Goal: Contribute content: Add original content to the website for others to see

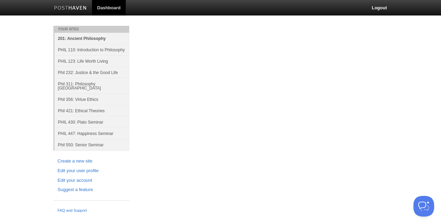
click at [91, 39] on link "201: Ancient Philosophy" at bounding box center [91, 38] width 75 height 11
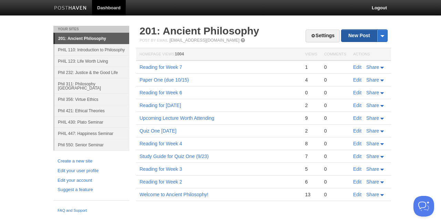
click at [356, 38] on link "New Post" at bounding box center [365, 36] width 46 height 12
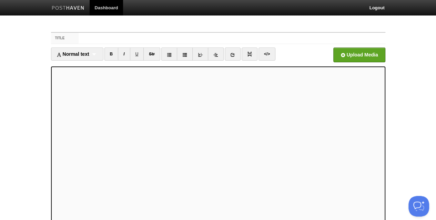
scroll to position [9, 0]
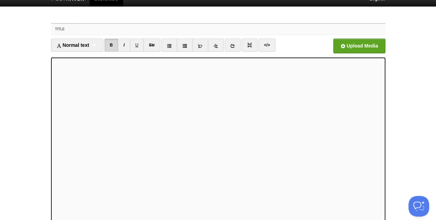
click at [106, 29] on input "Title" at bounding box center [232, 29] width 307 height 11
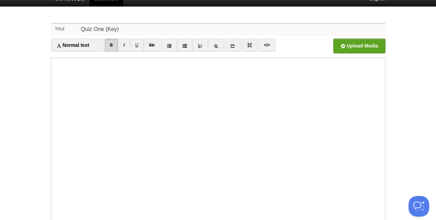
type input "Quiz One (Key)"
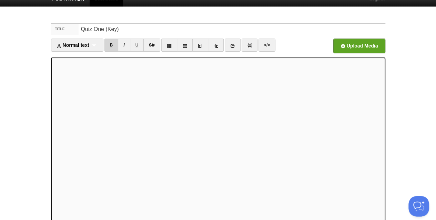
click at [117, 43] on link "B" at bounding box center [111, 45] width 14 height 13
click at [113, 46] on link "B" at bounding box center [111, 45] width 14 height 13
click at [111, 43] on link "B" at bounding box center [111, 45] width 14 height 13
click at [109, 46] on link "B" at bounding box center [111, 45] width 14 height 13
click at [109, 43] on link "B" at bounding box center [111, 45] width 14 height 13
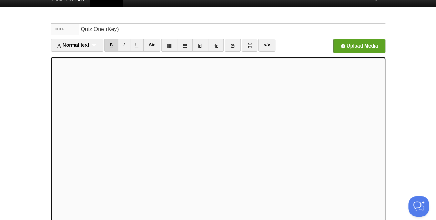
click at [111, 42] on link "B" at bounding box center [111, 45] width 14 height 13
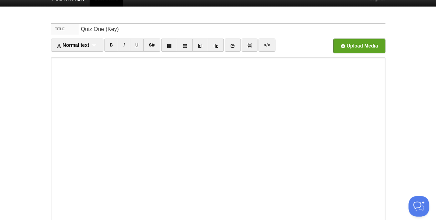
click at [53, 185] on iframe at bounding box center [218, 141] width 334 height 166
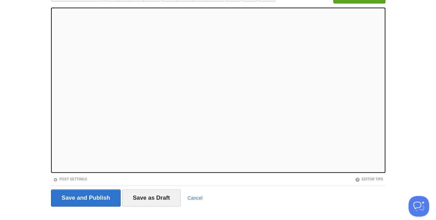
scroll to position [0, 0]
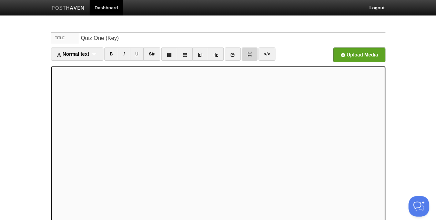
click at [248, 54] on img at bounding box center [249, 54] width 5 height 5
click at [247, 54] on img at bounding box center [249, 54] width 5 height 5
click at [111, 53] on link "B" at bounding box center [111, 54] width 14 height 13
click at [248, 55] on img at bounding box center [249, 54] width 5 height 5
click at [247, 52] on img at bounding box center [249, 54] width 5 height 5
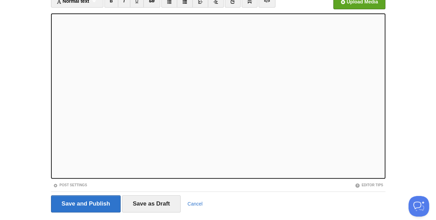
scroll to position [70, 0]
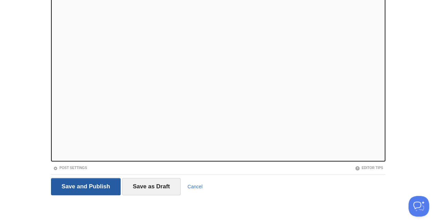
click at [86, 184] on input "Save and Publish" at bounding box center [86, 186] width 70 height 17
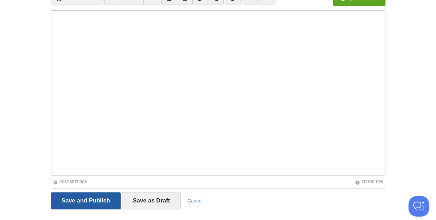
scroll to position [26, 0]
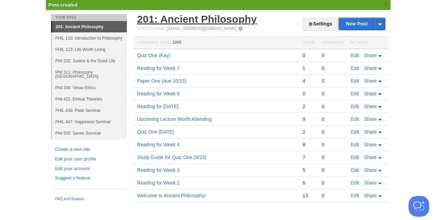
click at [184, 18] on link "201: Ancient Philosophy" at bounding box center [197, 18] width 120 height 11
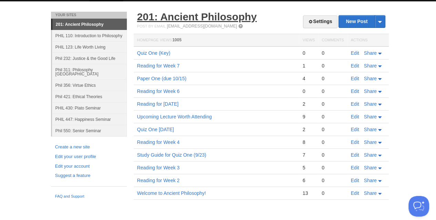
scroll to position [12, 0]
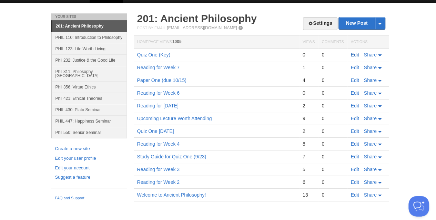
click at [353, 54] on link "Edit" at bounding box center [355, 55] width 8 height 6
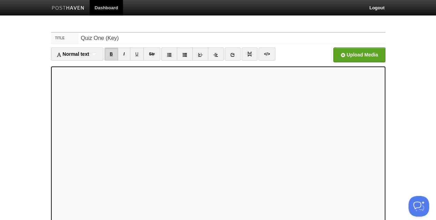
click at [111, 56] on link "B" at bounding box center [111, 54] width 14 height 13
click at [247, 53] on img at bounding box center [249, 54] width 5 height 5
click at [247, 56] on img at bounding box center [249, 54] width 5 height 5
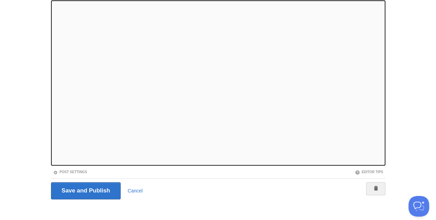
scroll to position [70, 0]
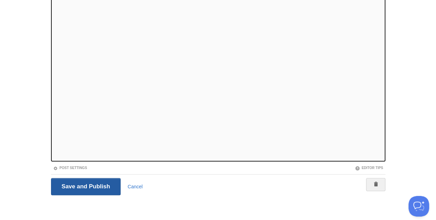
click at [83, 183] on input "Save and Publish" at bounding box center [86, 186] width 70 height 17
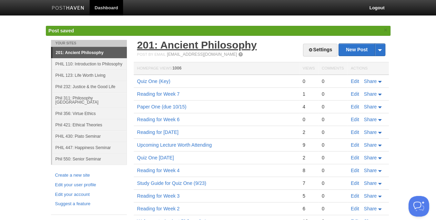
click at [181, 41] on link "201: Ancient Philosophy" at bounding box center [197, 44] width 120 height 11
